Goal: Transaction & Acquisition: Purchase product/service

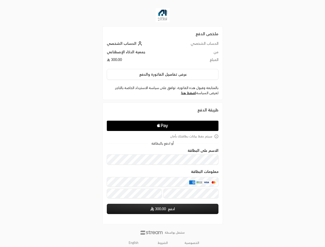
click at [162, 123] on icon "Apple Logo" at bounding box center [162, 125] width 53 height 9
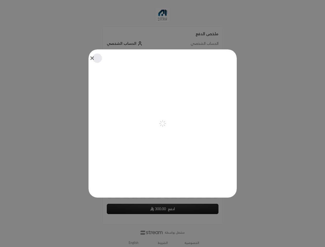
click at [162, 74] on div "Pay with Apple Pay" at bounding box center [162, 123] width 148 height 148
click at [188, 93] on div "Pay with Apple Pay" at bounding box center [162, 123] width 148 height 148
click at [161, 126] on icon "aria-label-from-constructor" at bounding box center [161, 125] width 2 height 2
click at [162, 136] on div "Pay with Apple Pay" at bounding box center [162, 123] width 148 height 148
click at [133, 243] on div at bounding box center [162, 123] width 325 height 247
